Goal: Complete application form: Complete application form

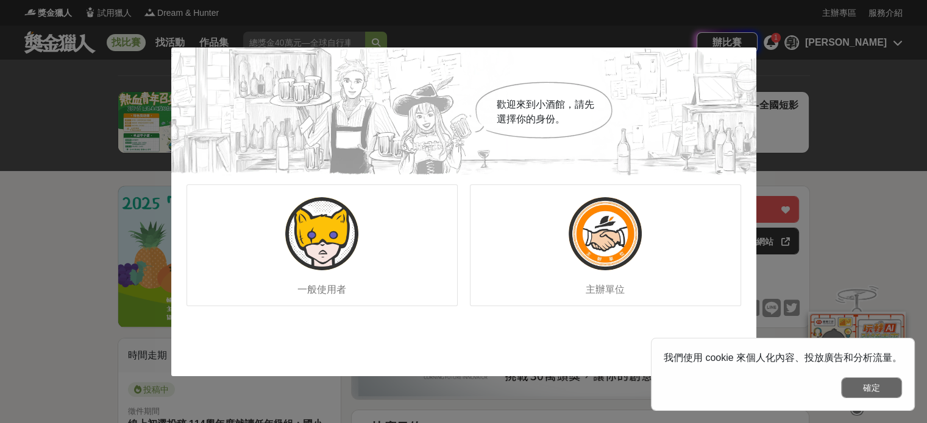
click at [860, 391] on button "確定" at bounding box center [871, 388] width 61 height 21
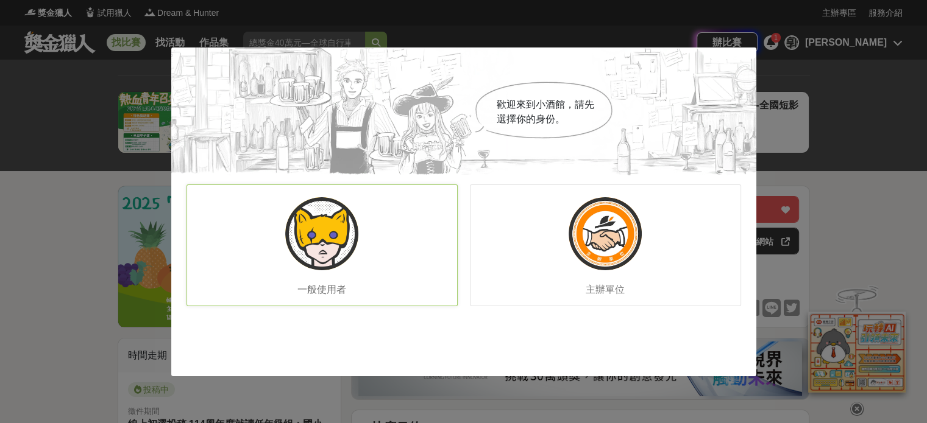
click at [306, 239] on img at bounding box center [321, 233] width 73 height 73
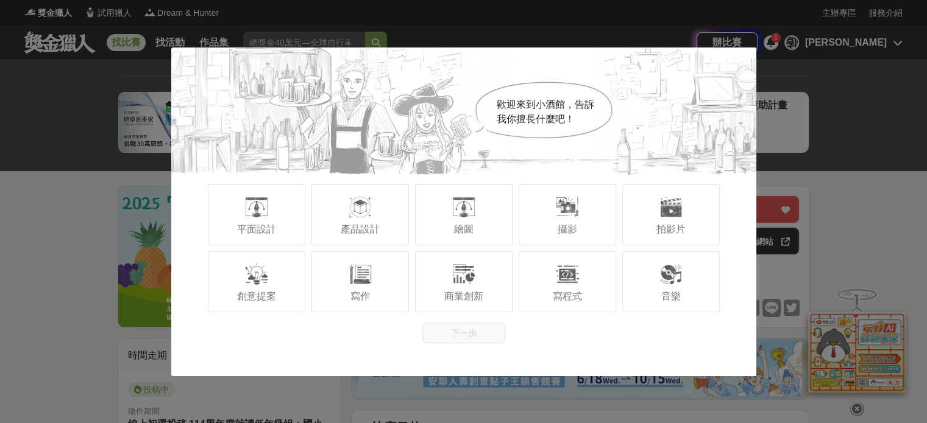
click at [866, 161] on div "歡迎來到小酒館，告訴我你擅長什麼吧！ 平面設計 產品設計 繪圖 攝影 拍影片 創意提案 寫作 商業創新 寫程式 音樂 下一步" at bounding box center [463, 211] width 927 height 423
click at [625, 99] on div "歡迎來到小酒館，告訴我你擅長什麼吧！" at bounding box center [463, 112] width 585 height 128
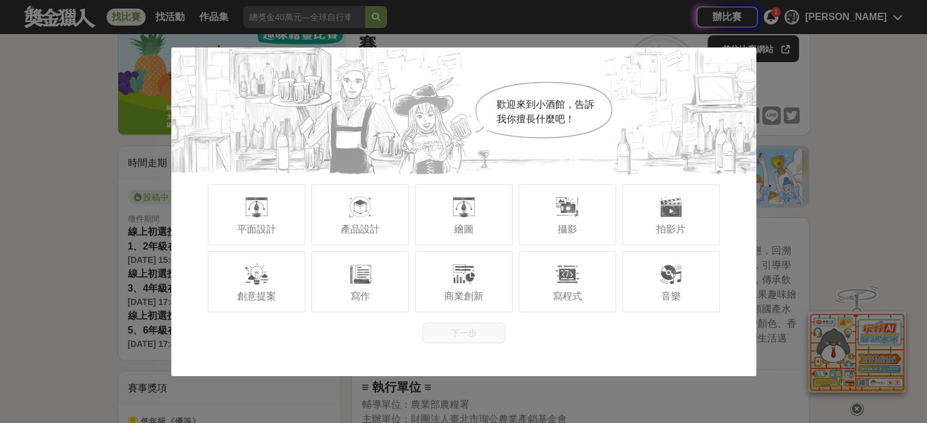
scroll to position [244, 0]
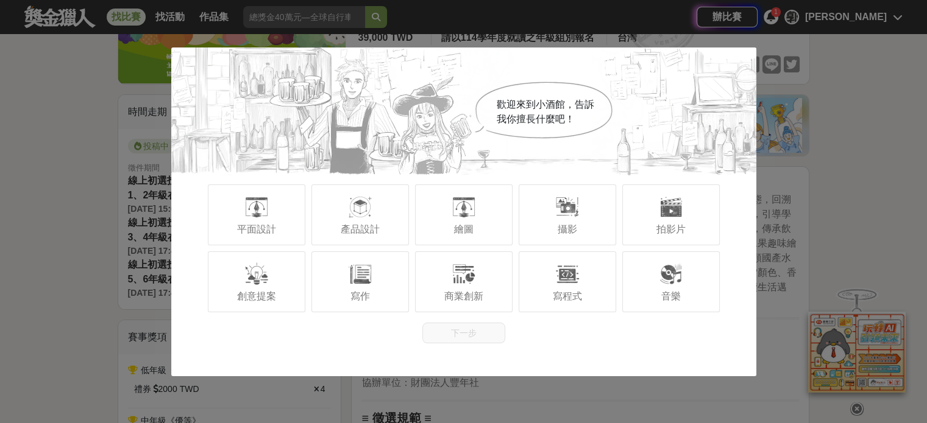
click at [840, 102] on div "歡迎來到小酒館，告訴我你擅長什麼吧！ 平面設計 產品設計 繪圖 攝影 拍影片 創意提案 寫作 商業創新 寫程式 音樂 下一步" at bounding box center [463, 211] width 927 height 423
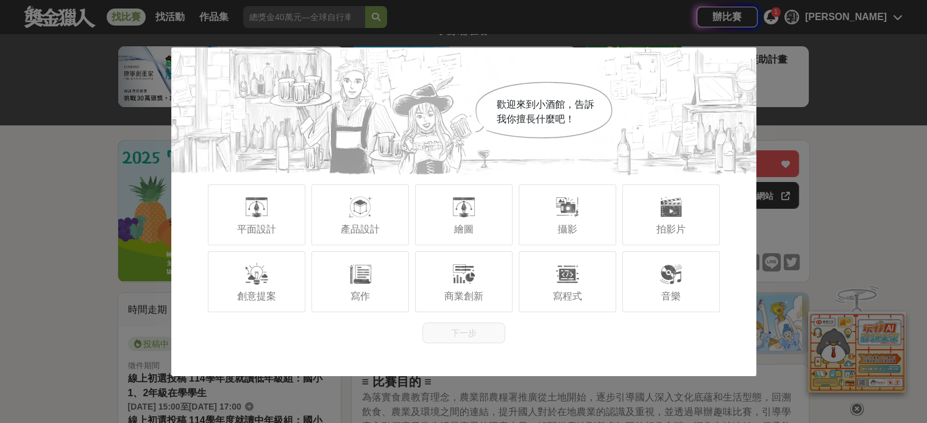
scroll to position [0, 0]
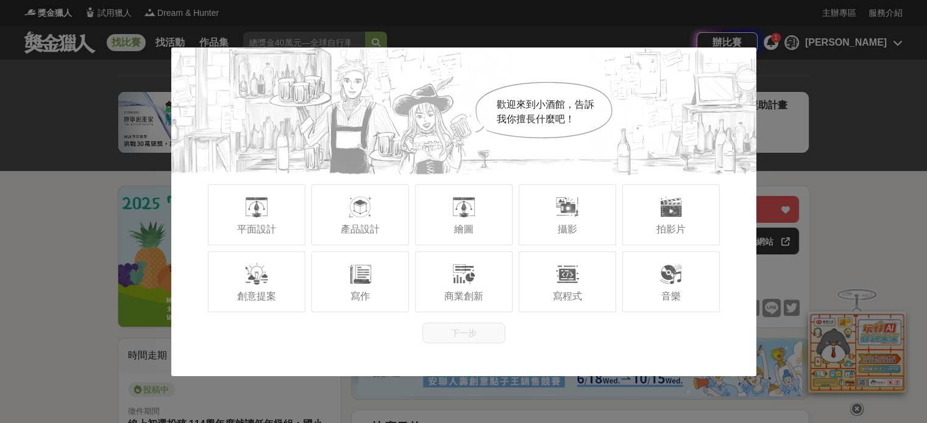
click at [858, 406] on div "歡迎來到小酒館，告訴我你擅長什麼吧！ 平面設計 產品設計 繪圖 攝影 拍影片 創意提案 寫作 商業創新 寫程式 音樂 下一步" at bounding box center [463, 211] width 927 height 423
click at [883, 193] on div "歡迎來到小酒館，告訴我你擅長什麼吧！ 平面設計 產品設計 繪圖 攝影 拍影片 創意提案 寫作 商業創新 寫程式 音樂 下一步" at bounding box center [463, 211] width 927 height 423
click at [43, 186] on div "歡迎來到小酒館，告訴我你擅長什麼吧！ 平面設計 產品設計 繪圖 攝影 拍影片 創意提案 寫作 商業創新 寫程式 音樂 下一步" at bounding box center [463, 211] width 927 height 423
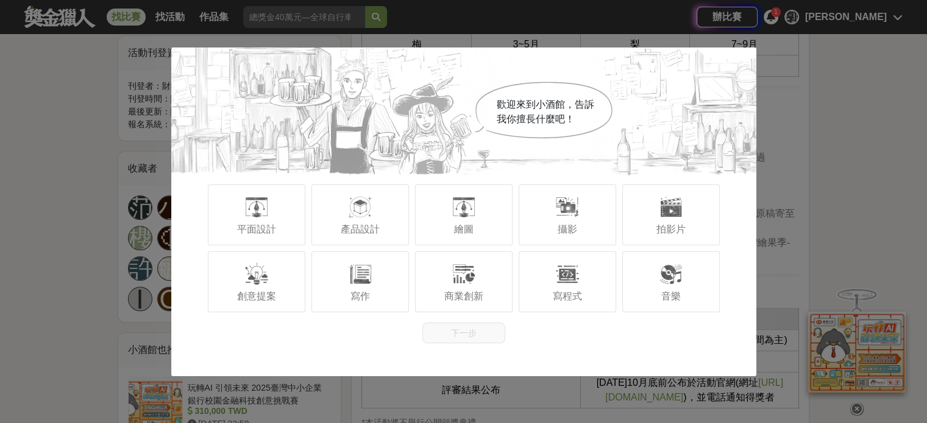
scroll to position [1218, 0]
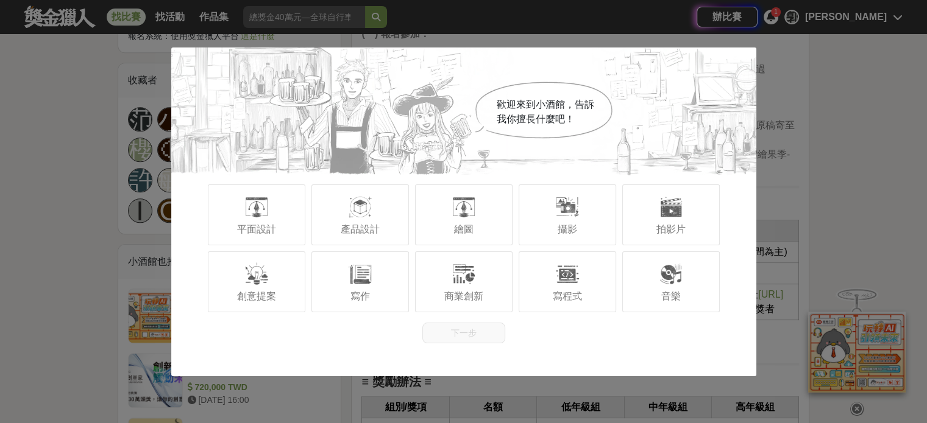
click at [324, 15] on div "歡迎來到小酒館，告訴我你擅長什麼吧！ 平面設計 產品設計 繪圖 攝影 拍影片 創意提案 寫作 商業創新 寫程式 音樂 下一步" at bounding box center [463, 211] width 927 height 423
click at [30, 82] on div "歡迎來到小酒館，告訴我你擅長什麼吧！ 平面設計 產品設計 繪圖 攝影 拍影片 創意提案 寫作 商業創新 寫程式 音樂 下一步" at bounding box center [463, 211] width 927 height 423
click at [341, 269] on div "寫作" at bounding box center [359, 282] width 97 height 61
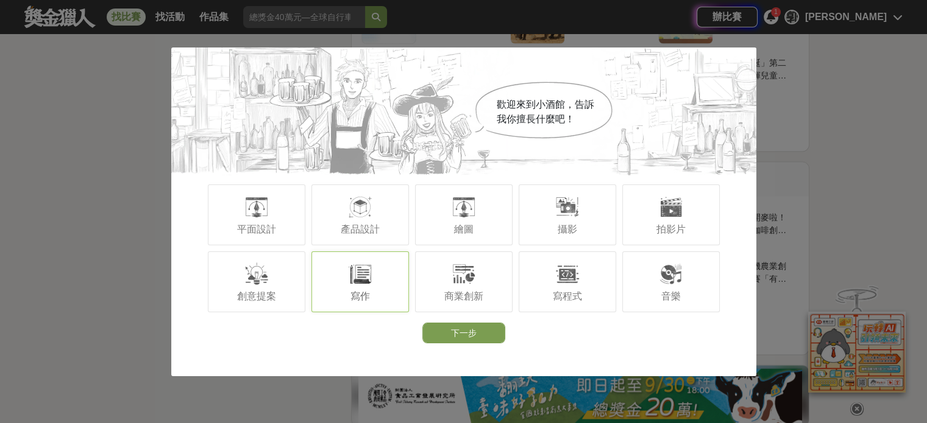
scroll to position [2676, 0]
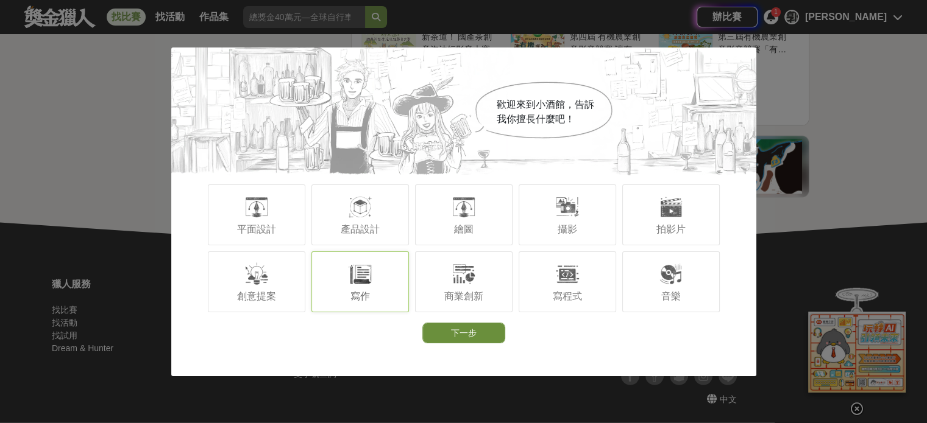
click at [462, 330] on button "下一步" at bounding box center [463, 333] width 83 height 21
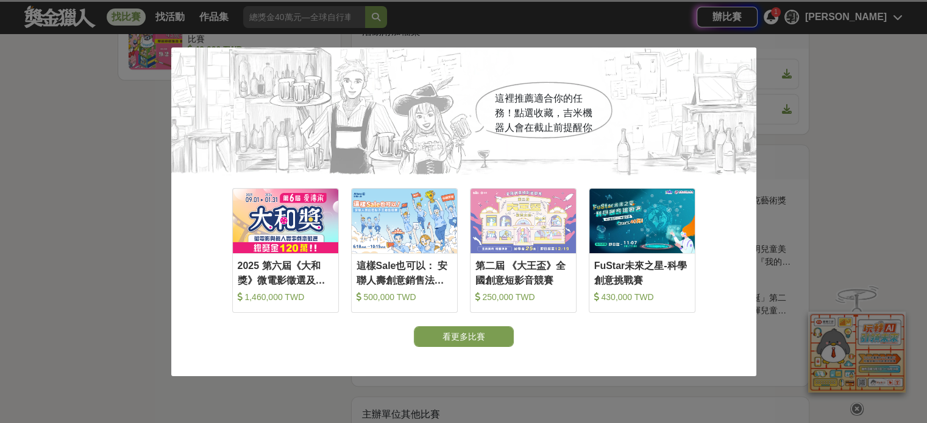
scroll to position [2067, 0]
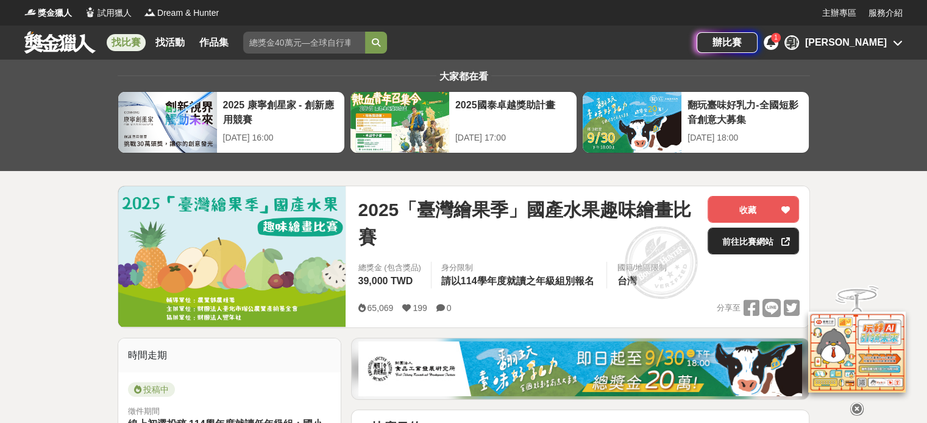
drag, startPoint x: 750, startPoint y: 244, endPoint x: 757, endPoint y: 244, distance: 6.7
click at [750, 244] on link "前往比賽網站" at bounding box center [752, 241] width 91 height 27
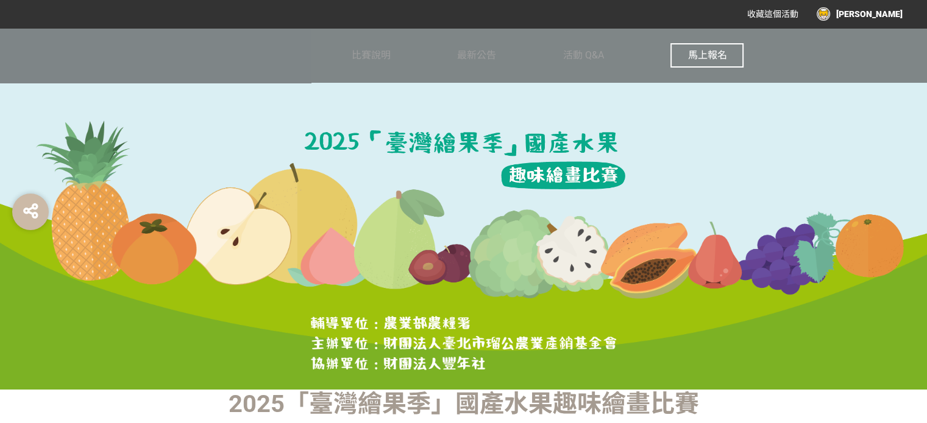
click at [714, 61] on span "馬上報名" at bounding box center [706, 55] width 39 height 12
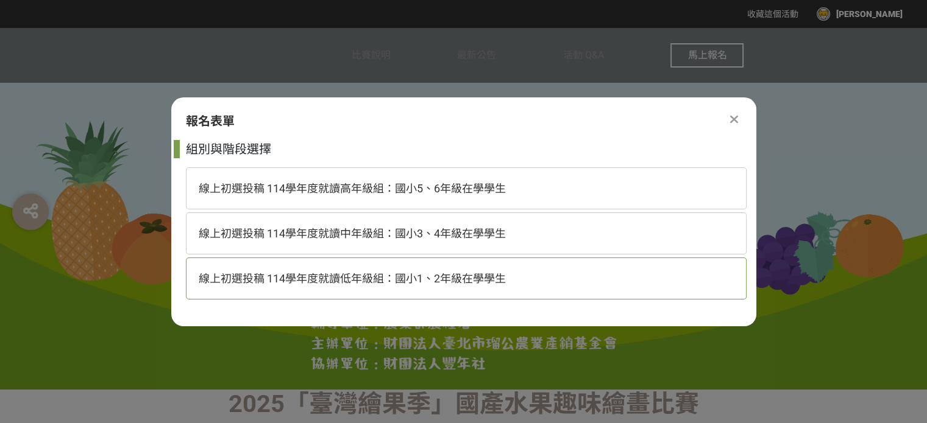
click at [395, 279] on span "線上初選投稿 114學年度就讀低年級組：國小1、2年級在學學生" at bounding box center [352, 278] width 307 height 13
select select "185293:185537"
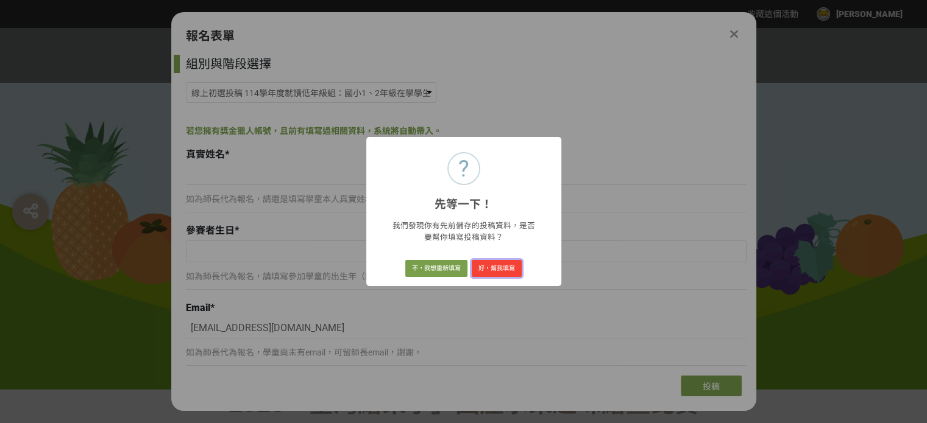
click at [498, 269] on button "好，幫我填寫" at bounding box center [497, 268] width 50 height 17
type input "楊芷喬"
type input "2018-02-16"
type input "台南市歸仁區文化國民小學"
type input "二年級"
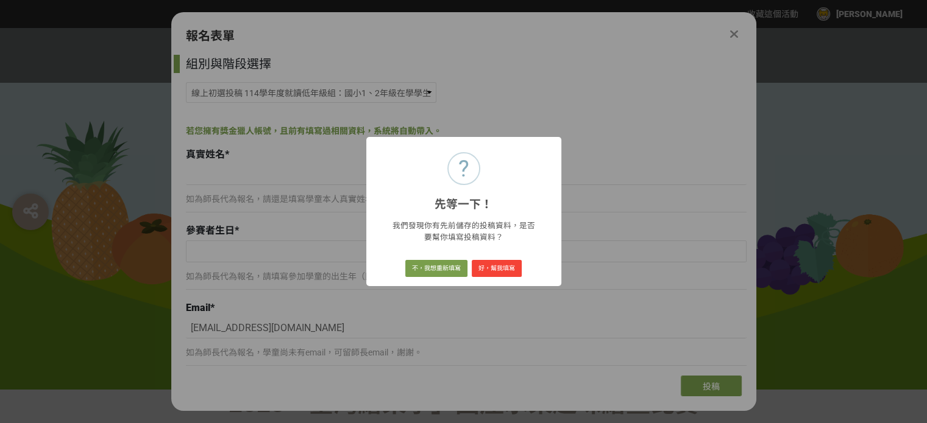
type input "[STREET_ADDRESS]"
type input "楊芷喬"
type input "香蕉"
type input "吃在地不蕉綠"
type input "我最愛吃香蕉了,無論是芭蕉、[PERSON_NAME]、[PERSON_NAME]或粉蕉我都愛，媽媽喜歡還有點綠微酸的香蕉，爸爸跟姐姐喜歡有黑點點但比較甜的香…"
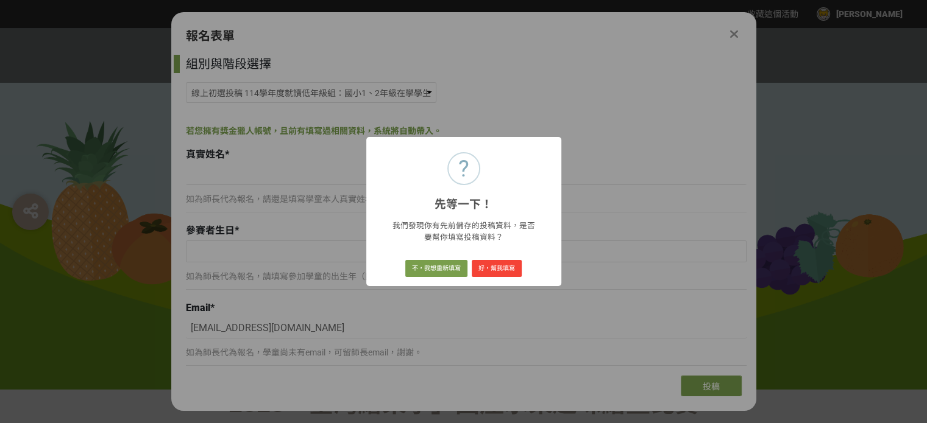
select select "cms:formUnit:otherOption:b5aa2c231a68856190eb3f97a8555d63"
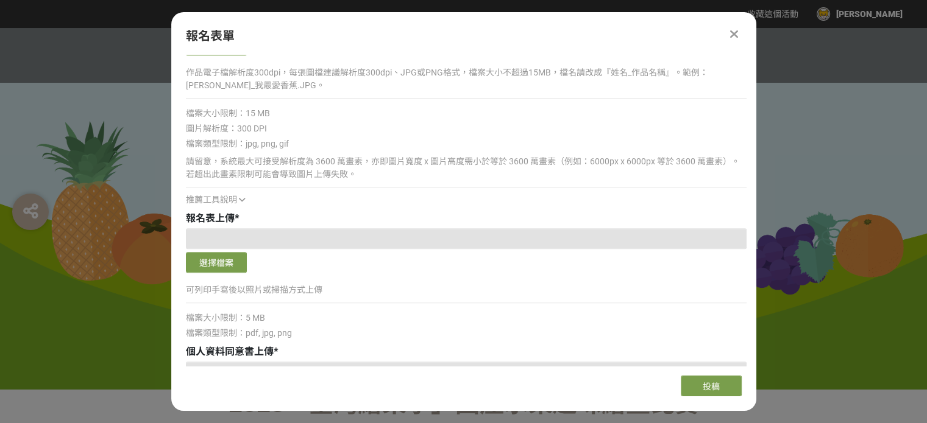
scroll to position [1097, 0]
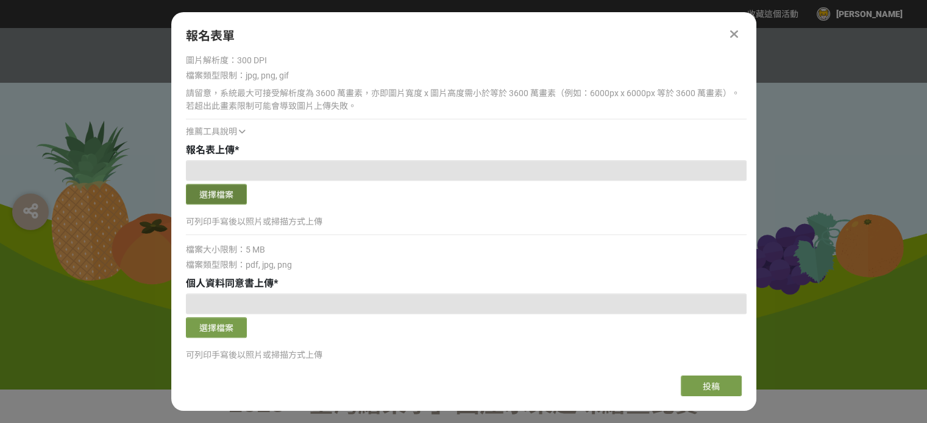
click at [221, 189] on button "選擇檔案" at bounding box center [216, 194] width 61 height 21
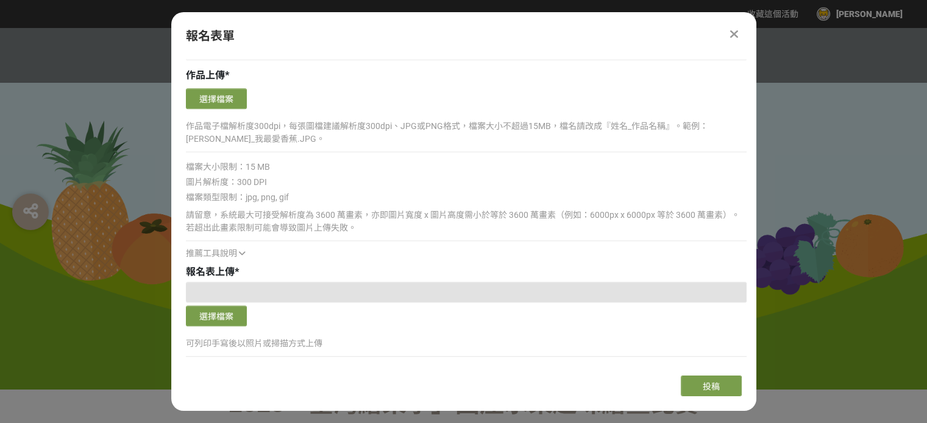
scroll to position [853, 0]
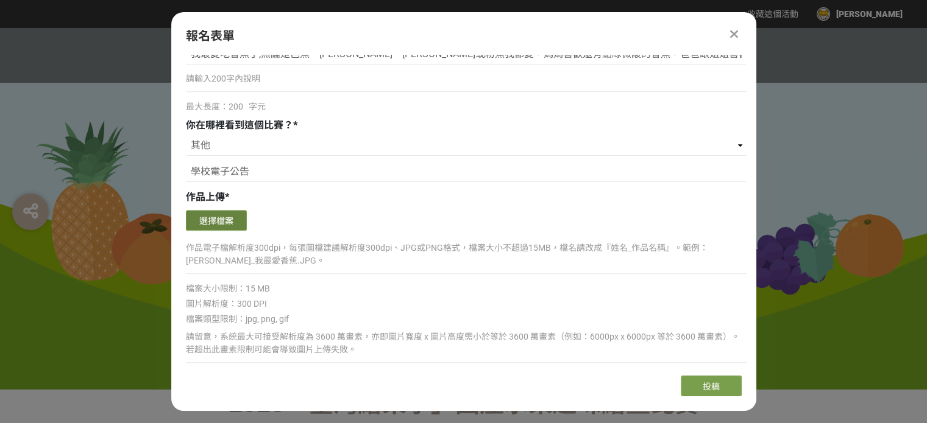
click at [200, 218] on button "選擇檔案" at bounding box center [216, 220] width 61 height 21
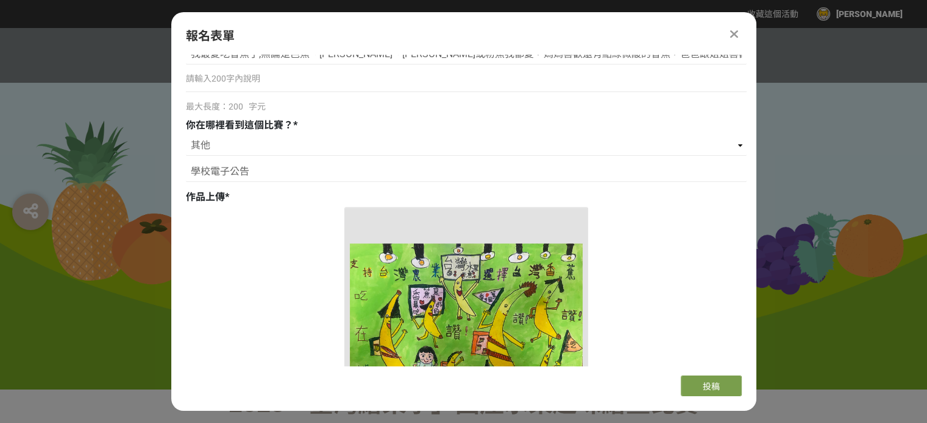
scroll to position [1036, 0]
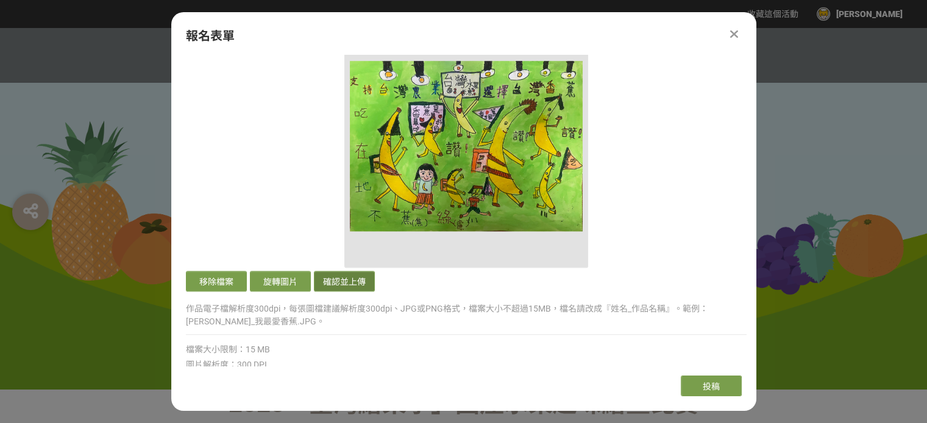
click at [355, 281] on button "確認並上傳" at bounding box center [344, 281] width 61 height 21
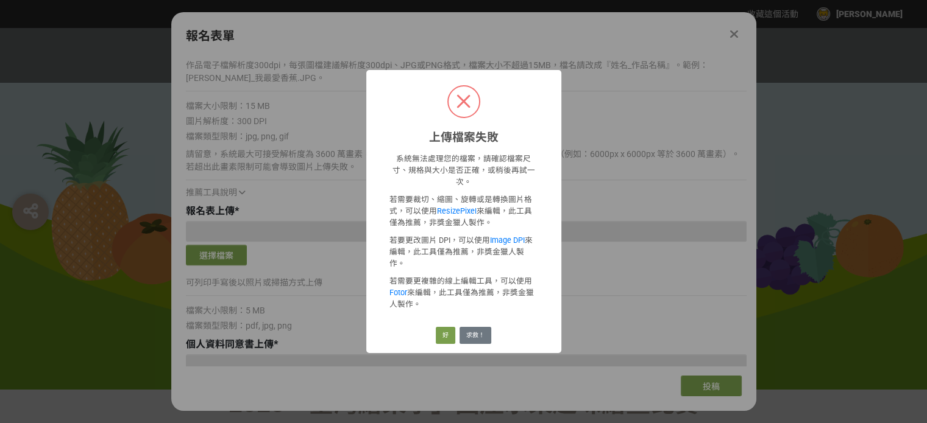
scroll to position [792, 0]
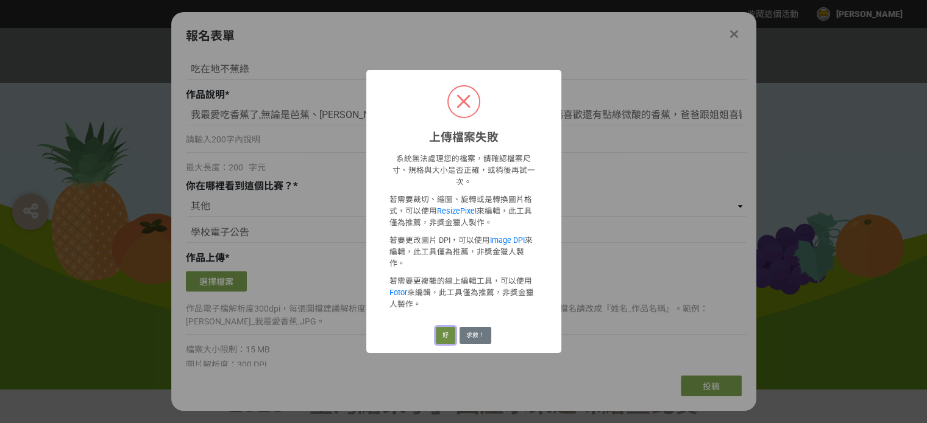
click at [440, 327] on button "好" at bounding box center [445, 335] width 19 height 17
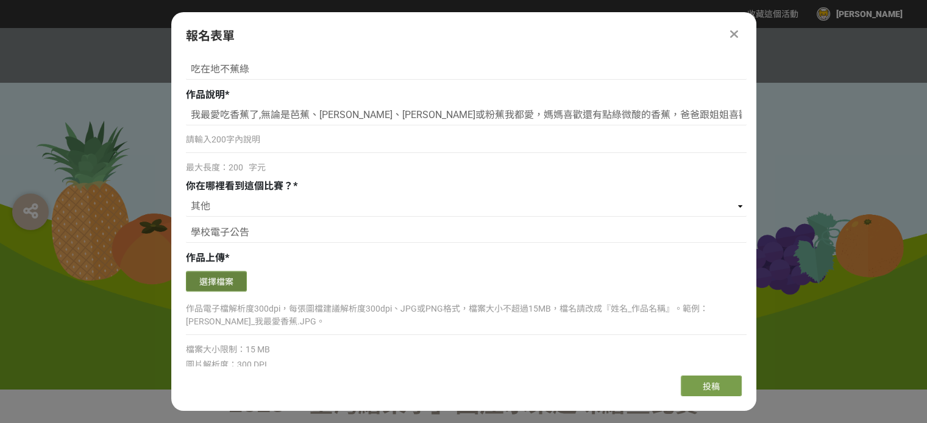
click at [209, 281] on button "選擇檔案" at bounding box center [216, 281] width 61 height 21
click at [224, 285] on button "選擇檔案" at bounding box center [216, 281] width 61 height 21
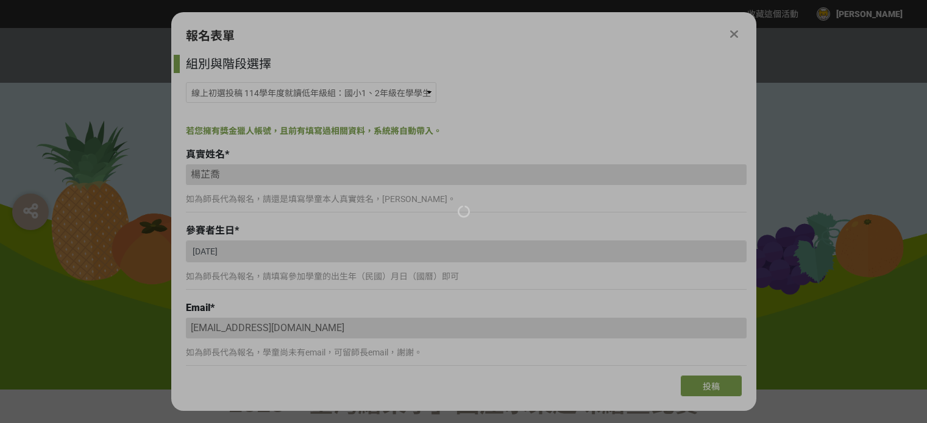
select select "185293:185537"
select select "cms:formUnit:otherOption:b5aa2c231a68856190eb3f97a8555d63"
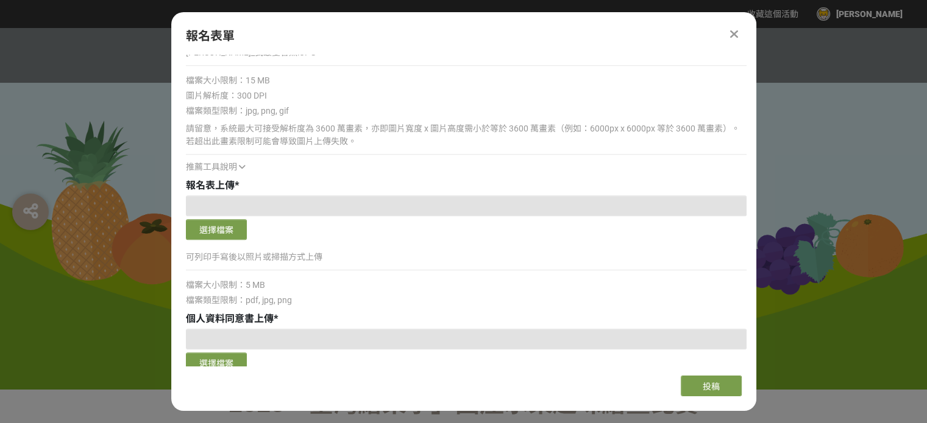
scroll to position [1340, 0]
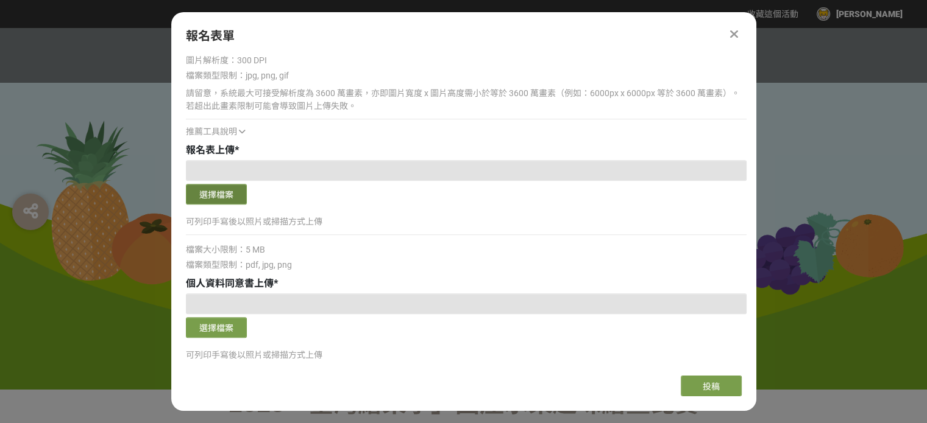
click at [217, 197] on button "選擇檔案" at bounding box center [216, 194] width 61 height 21
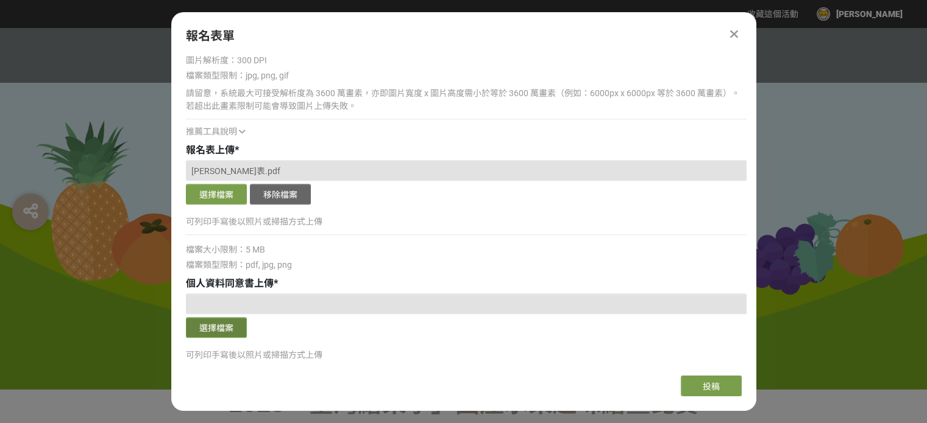
click at [212, 331] on button "選擇檔案" at bounding box center [216, 327] width 61 height 21
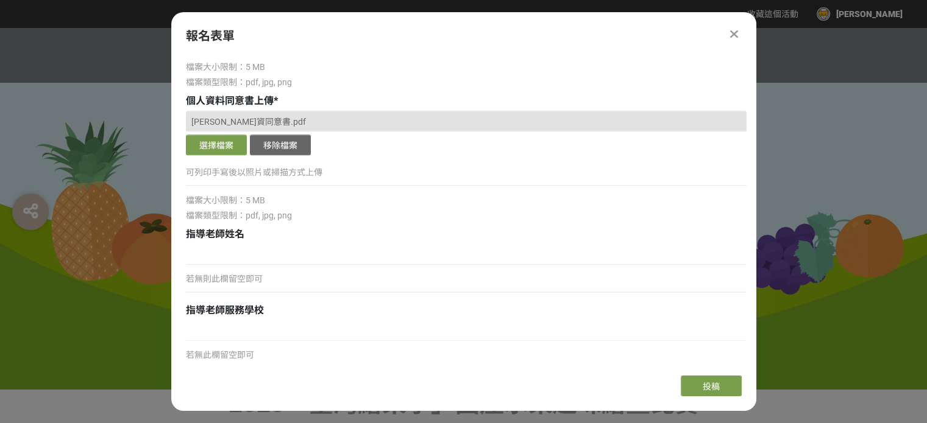
scroll to position [1574, 0]
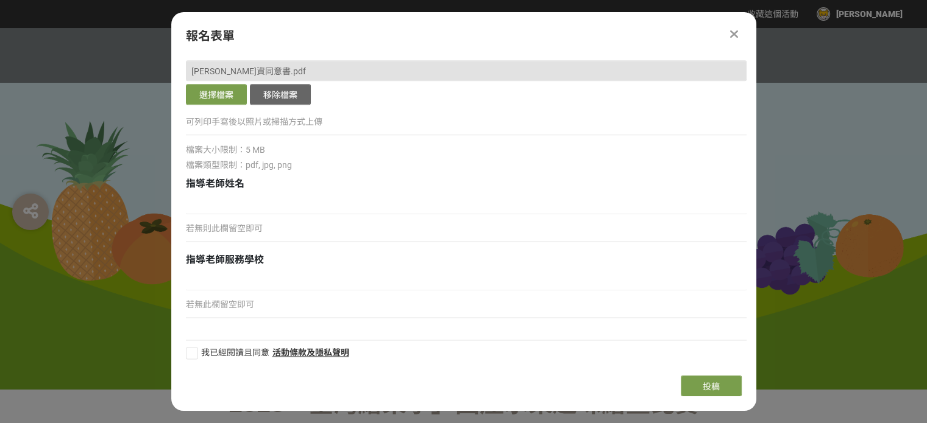
click at [319, 220] on div "若無則此欄留空即可" at bounding box center [466, 234] width 561 height 28
click at [231, 228] on p "若無則此欄留空即可" at bounding box center [466, 228] width 561 height 13
click at [236, 200] on input at bounding box center [466, 204] width 561 height 21
type input "r"
type input "吳鳯桂"
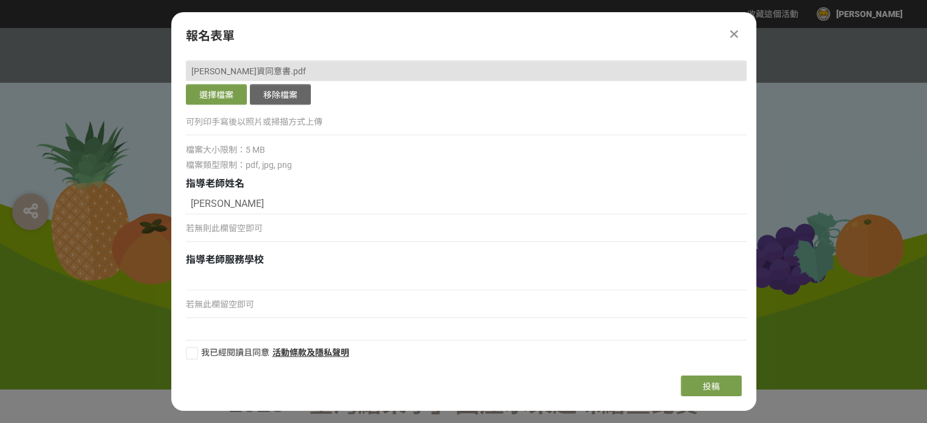
click at [188, 356] on div at bounding box center [192, 353] width 12 height 12
checkbox input "true"
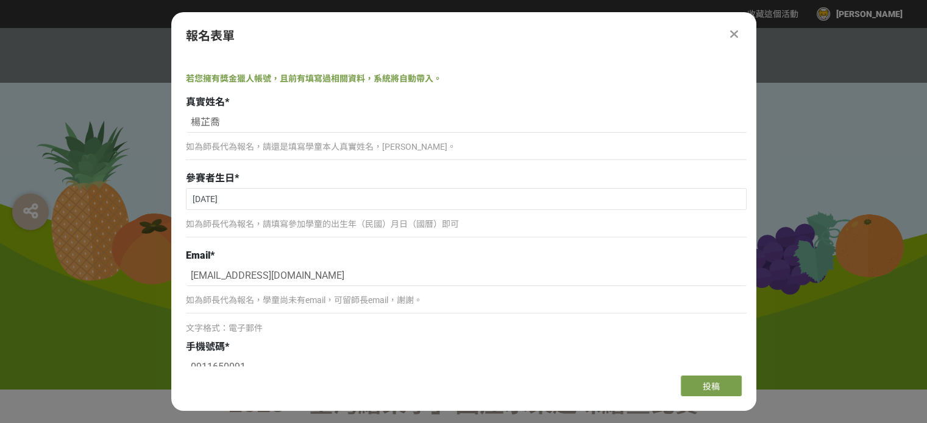
scroll to position [51, 0]
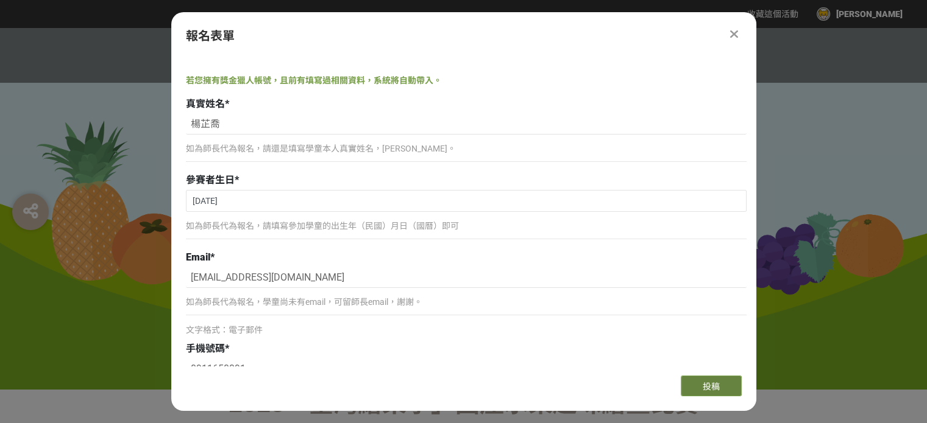
click at [715, 385] on span "投稿" at bounding box center [710, 387] width 17 height 10
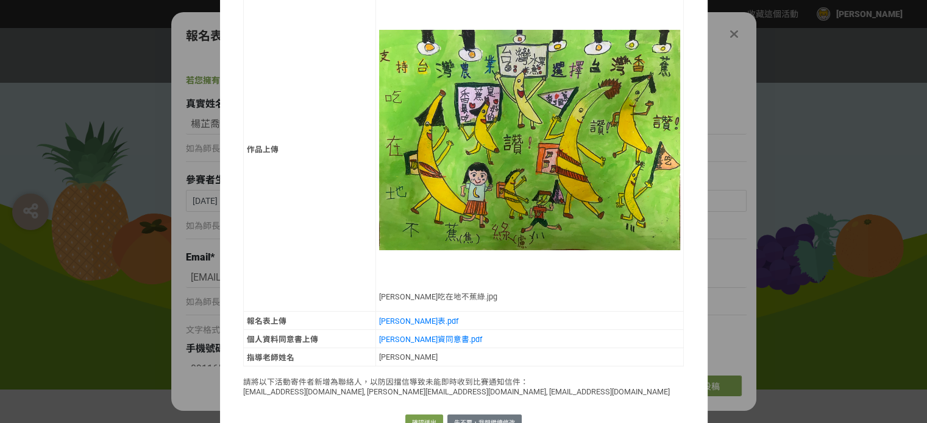
scroll to position [383, 0]
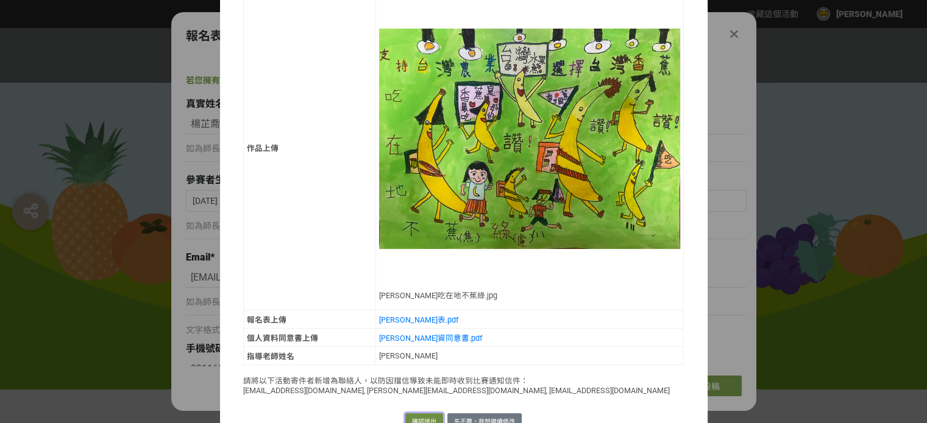
click at [417, 414] on button "確認送出" at bounding box center [424, 422] width 38 height 17
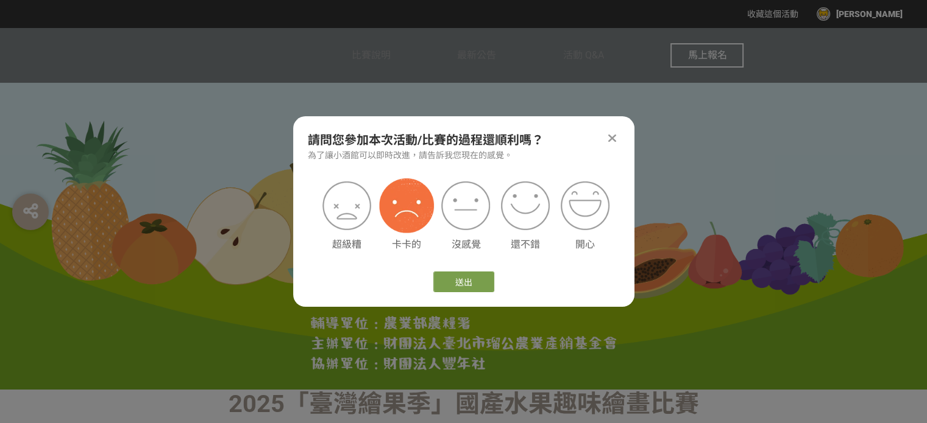
click at [403, 204] on img at bounding box center [406, 206] width 55 height 55
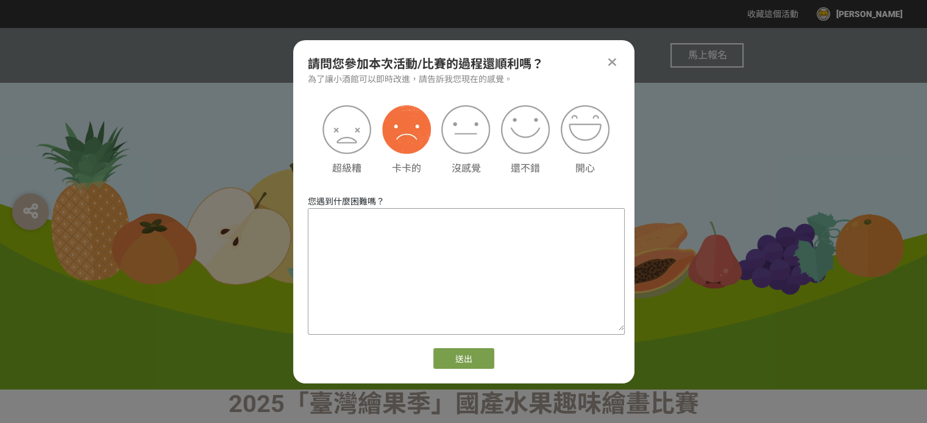
click at [400, 245] on textarea at bounding box center [466, 270] width 316 height 122
type textarea "報名需上傳之資料太多,且有檔案大小限制"
click at [470, 361] on button "送出" at bounding box center [463, 358] width 61 height 21
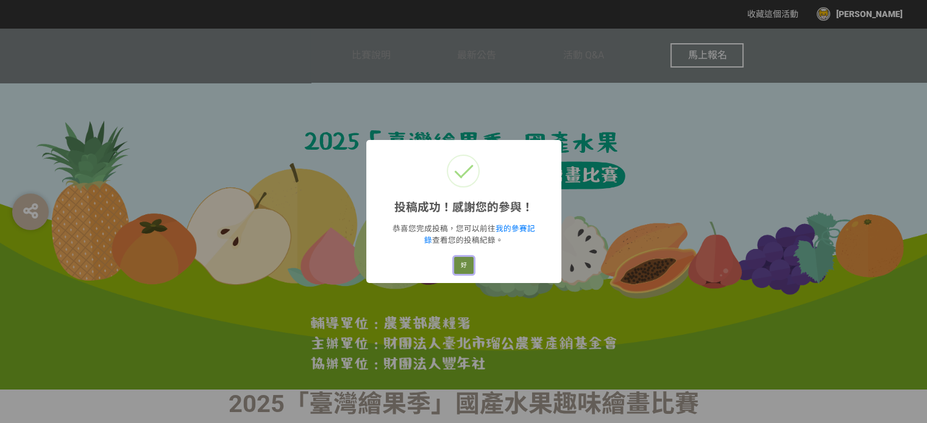
click at [461, 263] on button "好" at bounding box center [463, 265] width 19 height 17
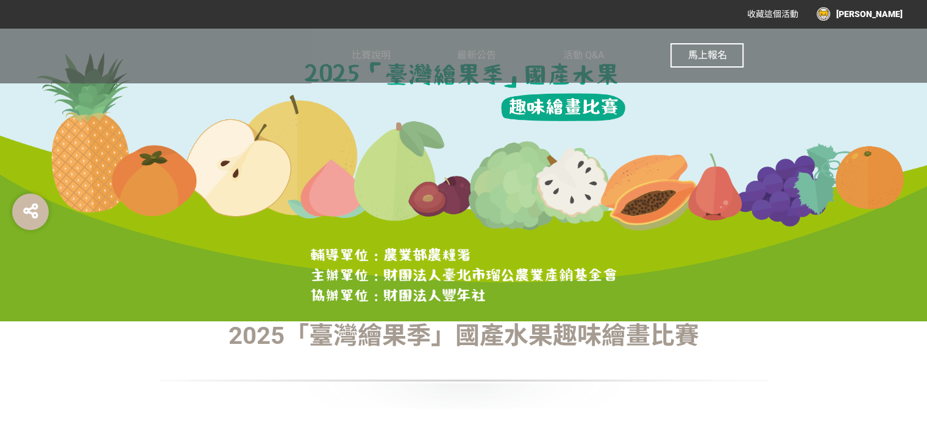
scroll to position [0, 0]
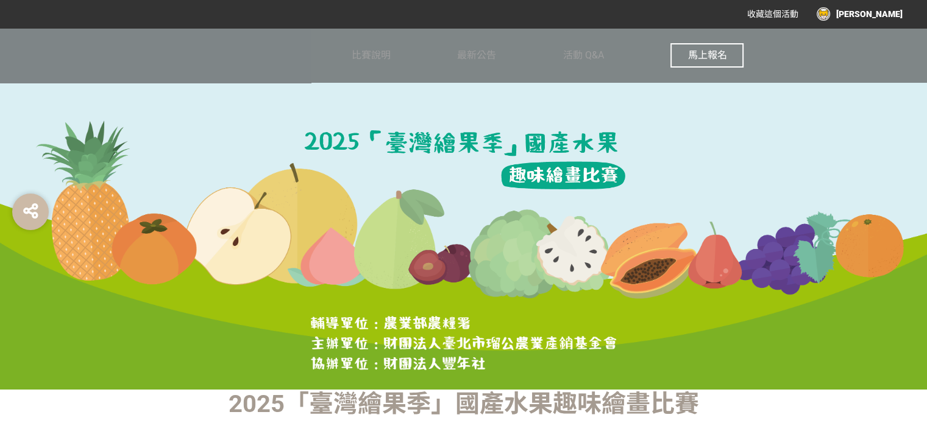
click at [890, 13] on div "[PERSON_NAME]" at bounding box center [859, 13] width 86 height 13
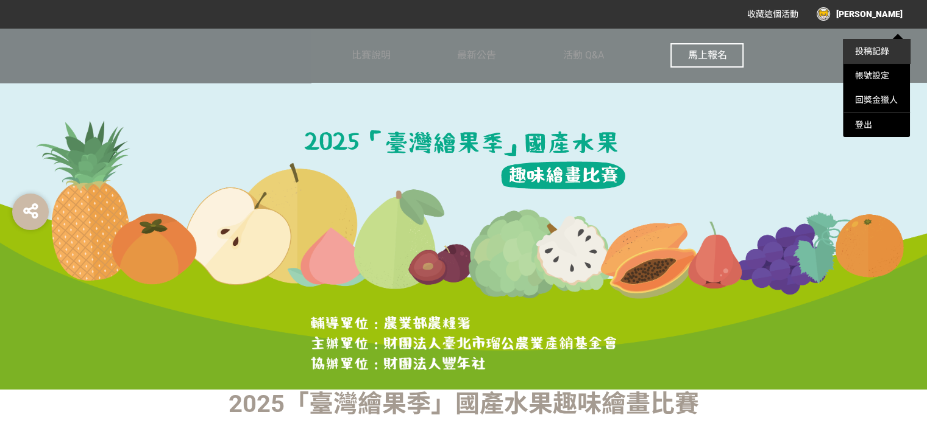
click at [863, 52] on link "投稿記錄" at bounding box center [872, 51] width 34 height 10
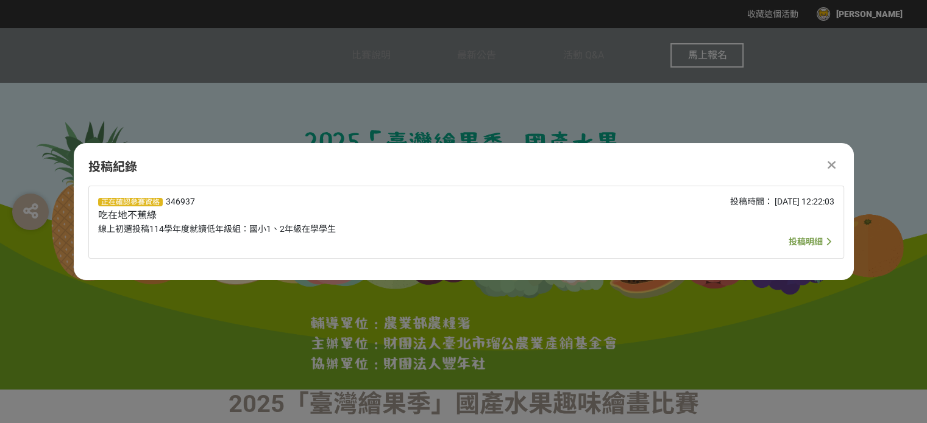
click at [818, 241] on span "投稿明細" at bounding box center [805, 242] width 34 height 10
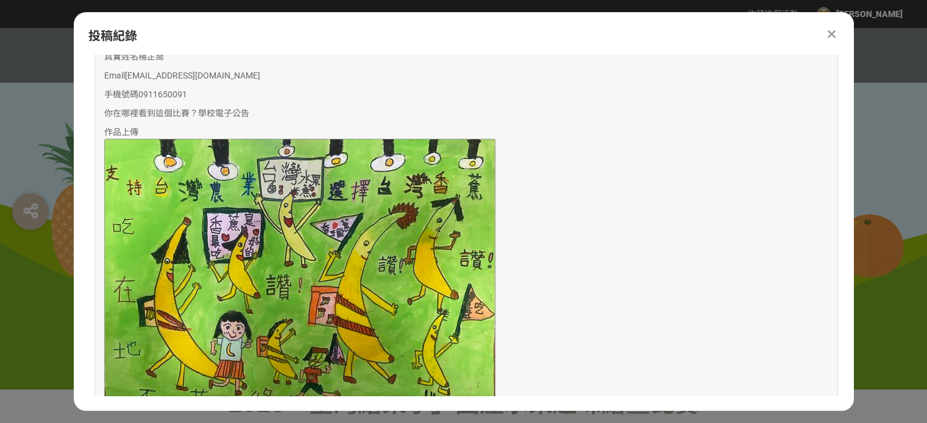
scroll to position [218, 0]
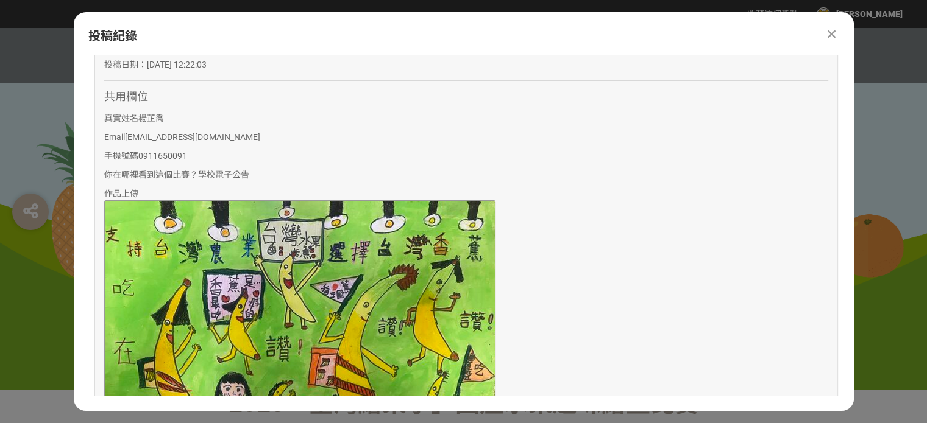
click at [829, 34] on icon at bounding box center [831, 34] width 8 height 12
